Goal: Information Seeking & Learning: Understand process/instructions

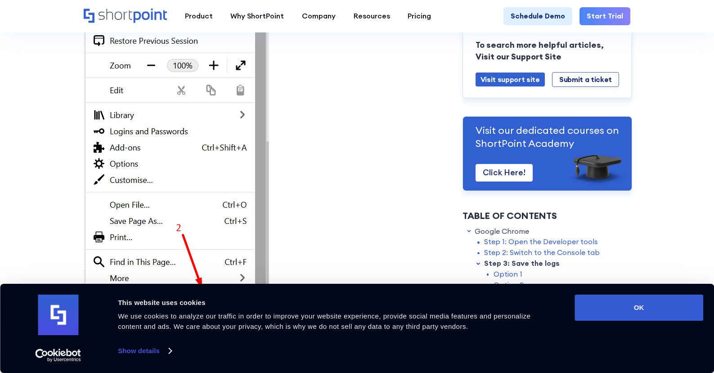
scroll to position [1284, 0]
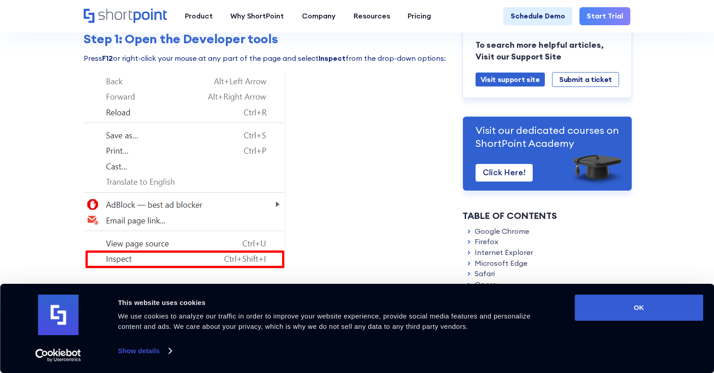
scroll to position [512, 0]
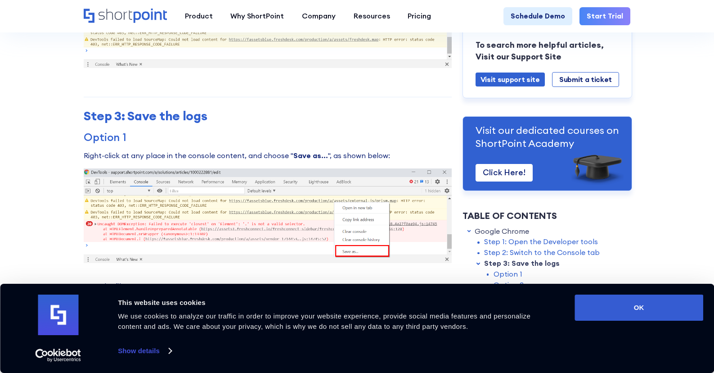
scroll to position [689, 0]
